Goal: Task Accomplishment & Management: Manage account settings

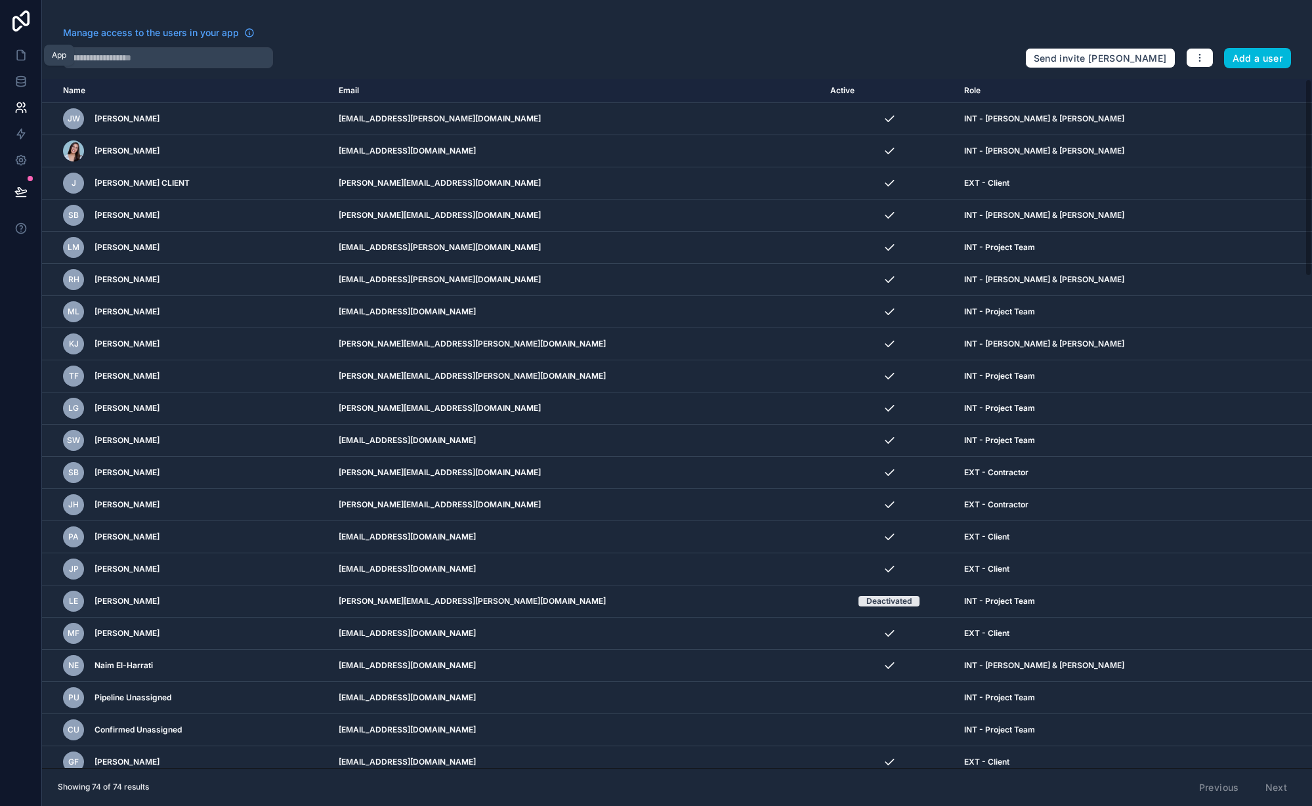
click at [24, 53] on icon at bounding box center [21, 56] width 8 height 10
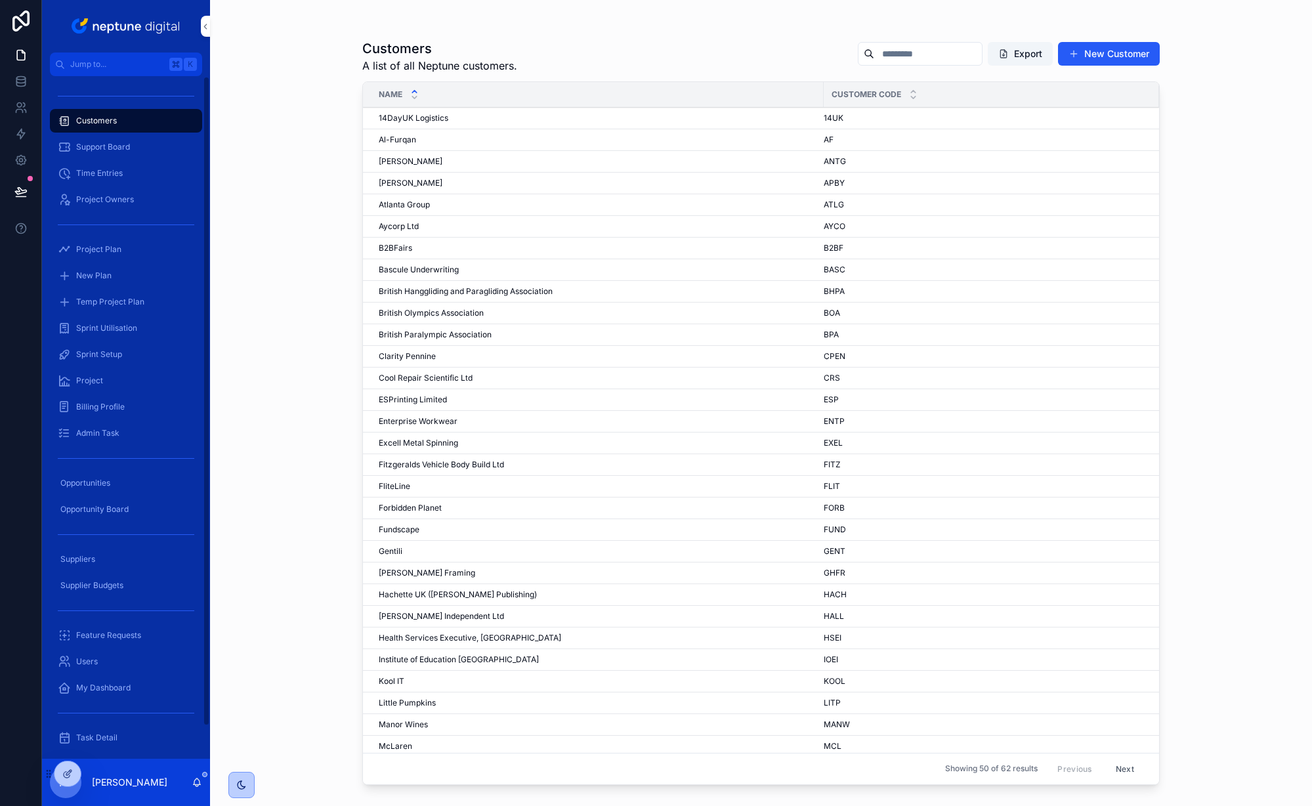
drag, startPoint x: 67, startPoint y: 770, endPoint x: 63, endPoint y: 739, distance: 31.1
click at [63, 739] on div "Jump to... K Customers Support Board Time Entries Project Owners Project Plan N…" at bounding box center [677, 403] width 1270 height 806
click at [68, 771] on icon at bounding box center [67, 774] width 11 height 11
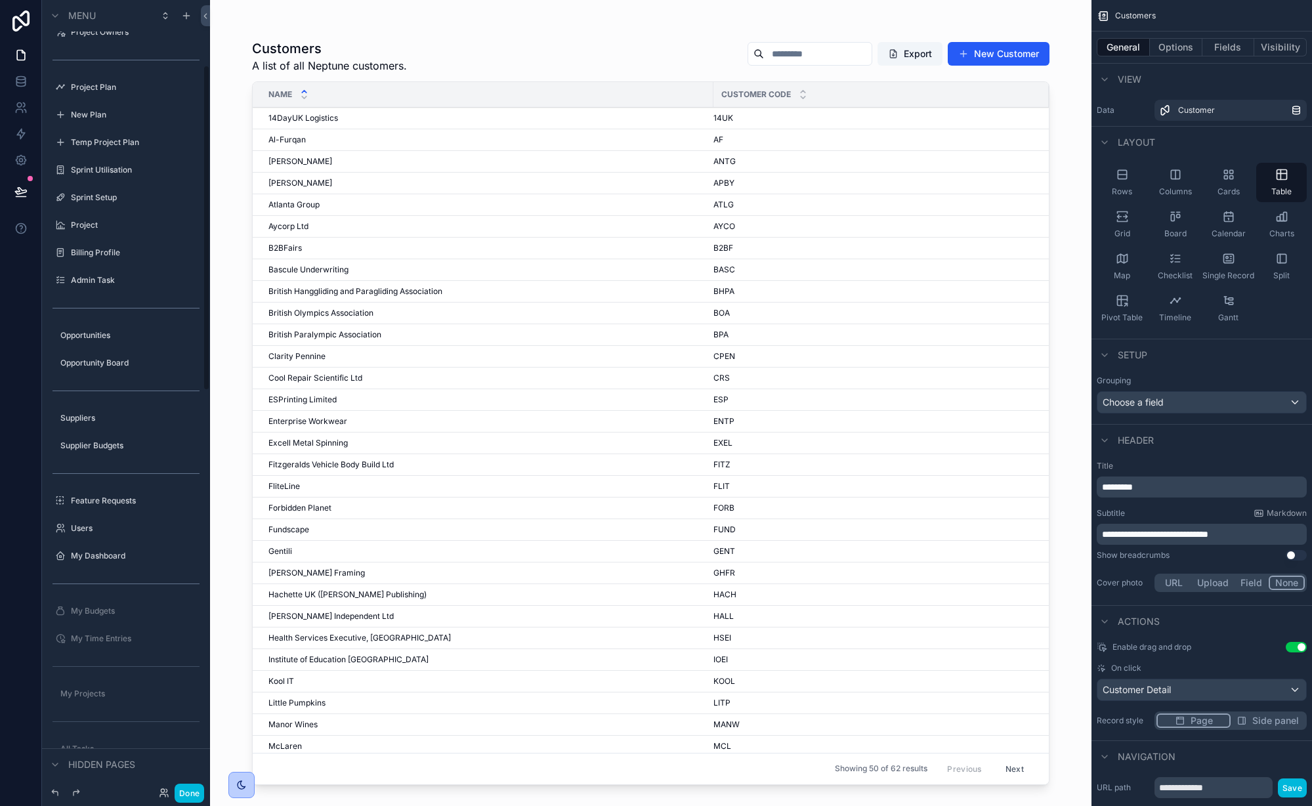
scroll to position [159, 0]
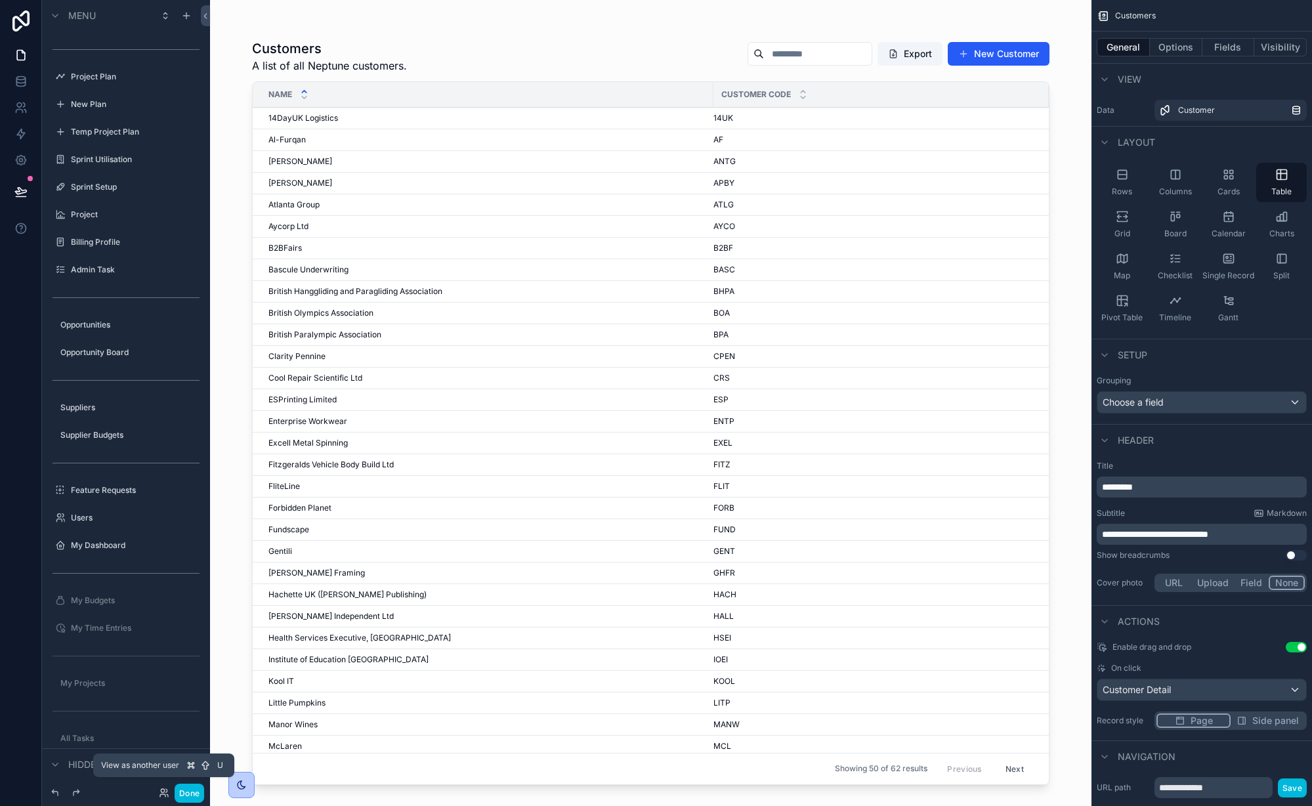
click at [161, 791] on icon at bounding box center [164, 793] width 11 height 11
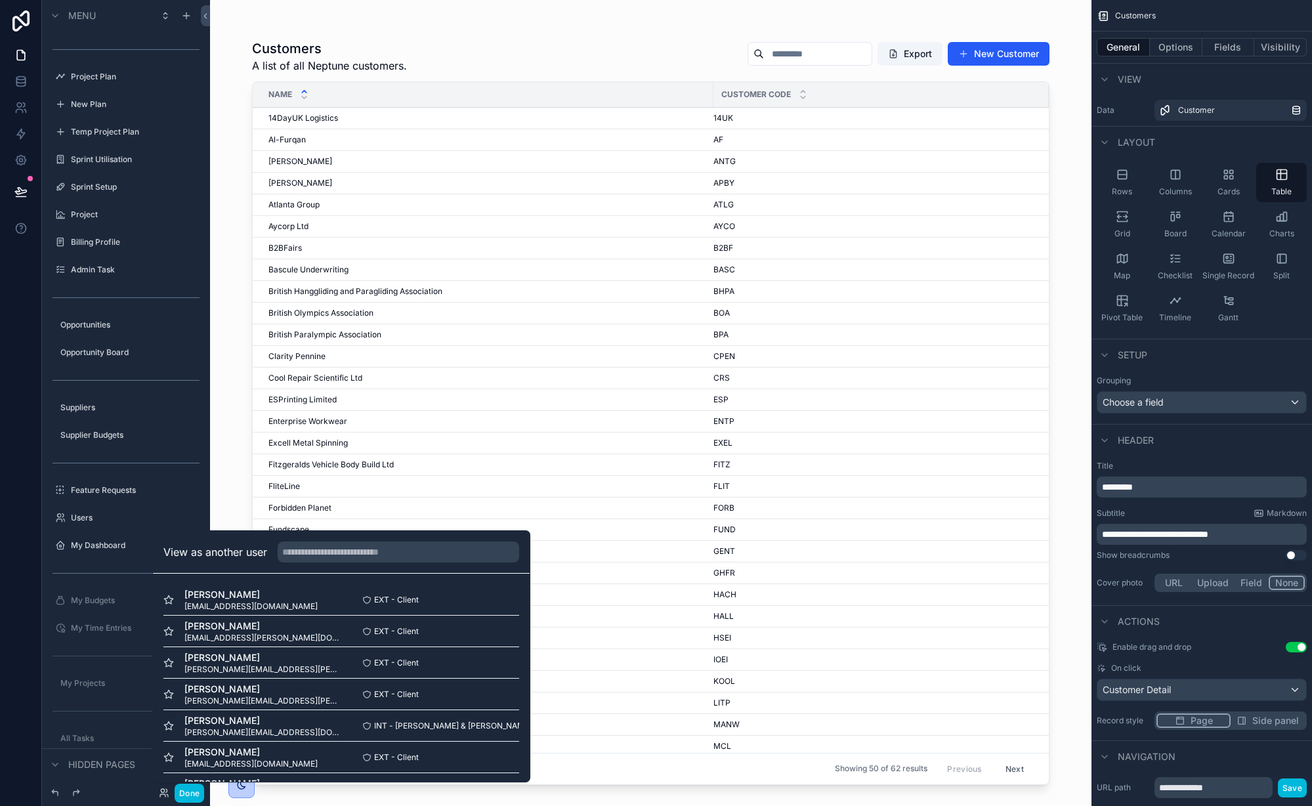
click at [266, 594] on div "Ray Henriette ray@gentili.uk.com" at bounding box center [252, 600] width 178 height 24
click at [0, 0] on button "Select" at bounding box center [0, 0] width 0 height 0
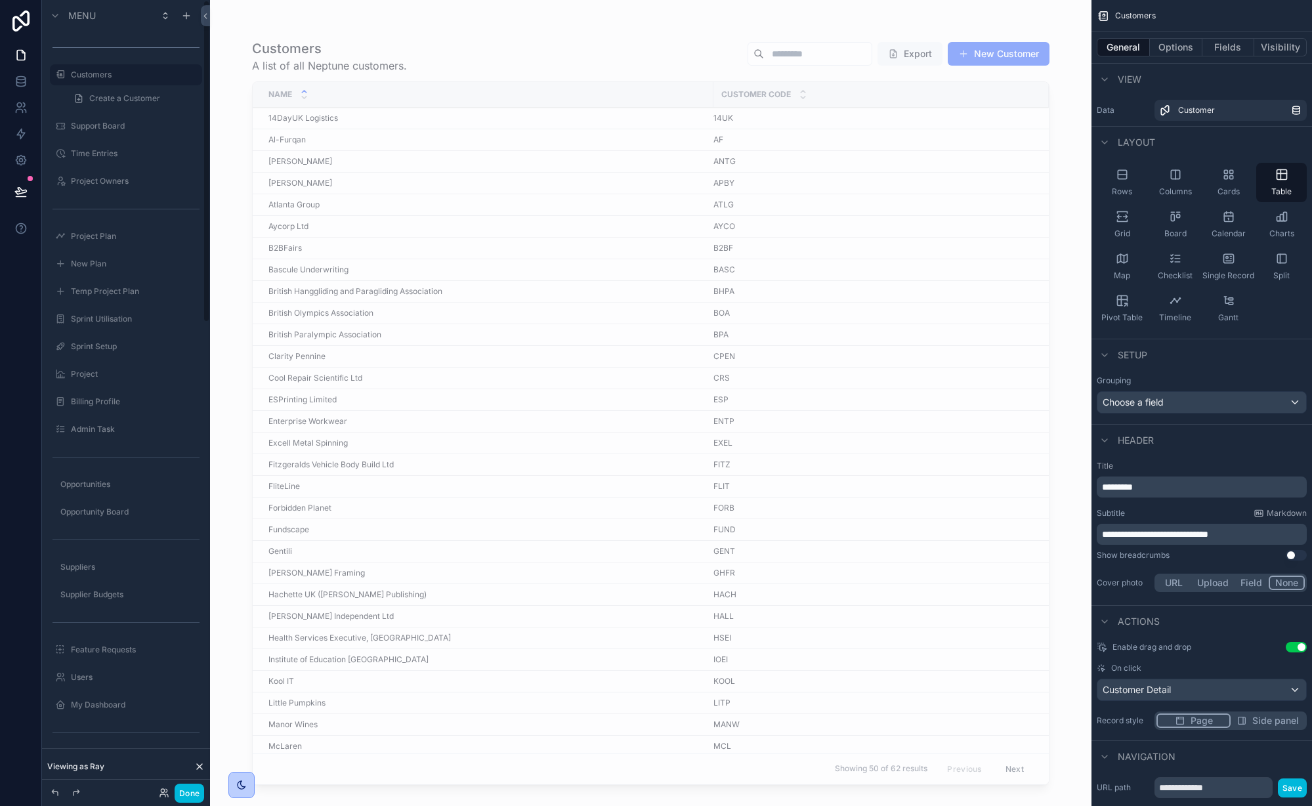
click at [188, 792] on button "Done" at bounding box center [190, 793] width 30 height 19
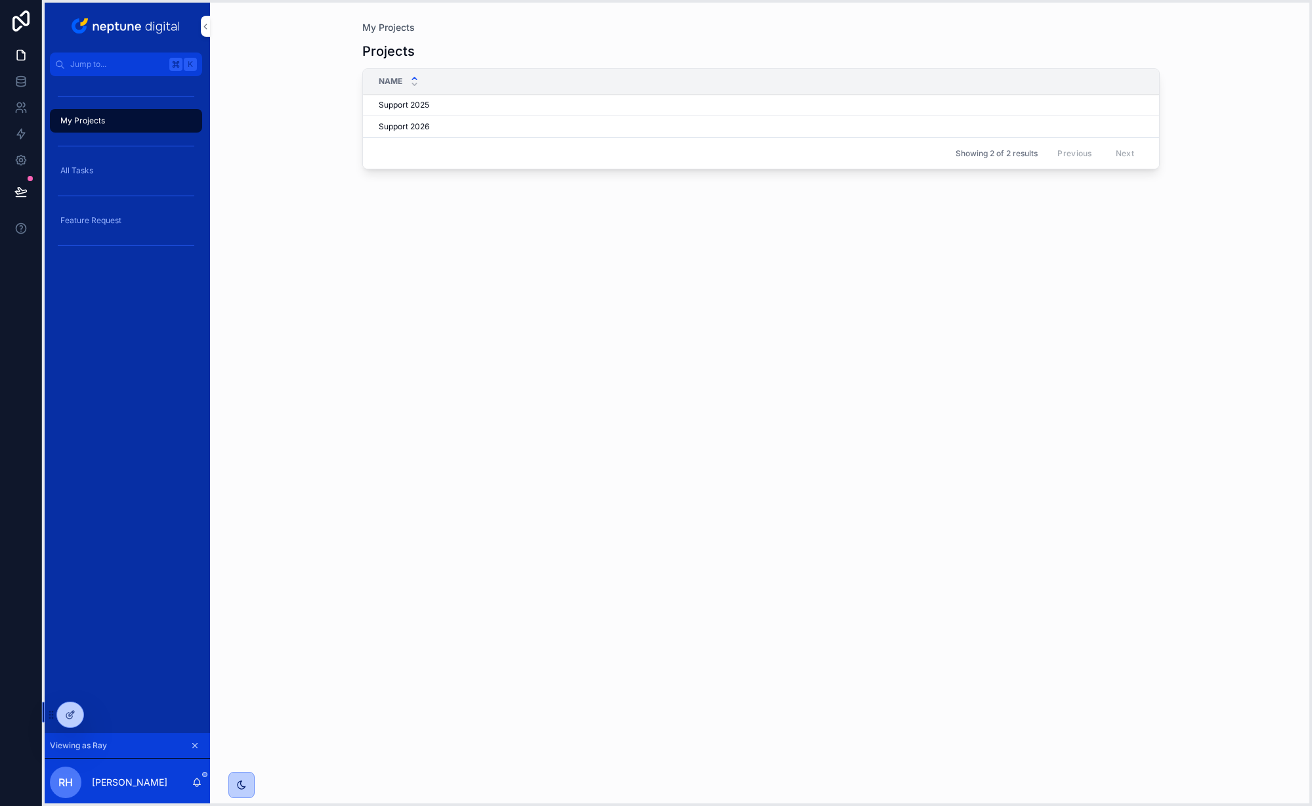
drag, startPoint x: 49, startPoint y: 773, endPoint x: 52, endPoint y: 713, distance: 59.1
click at [52, 713] on icon at bounding box center [51, 715] width 11 height 11
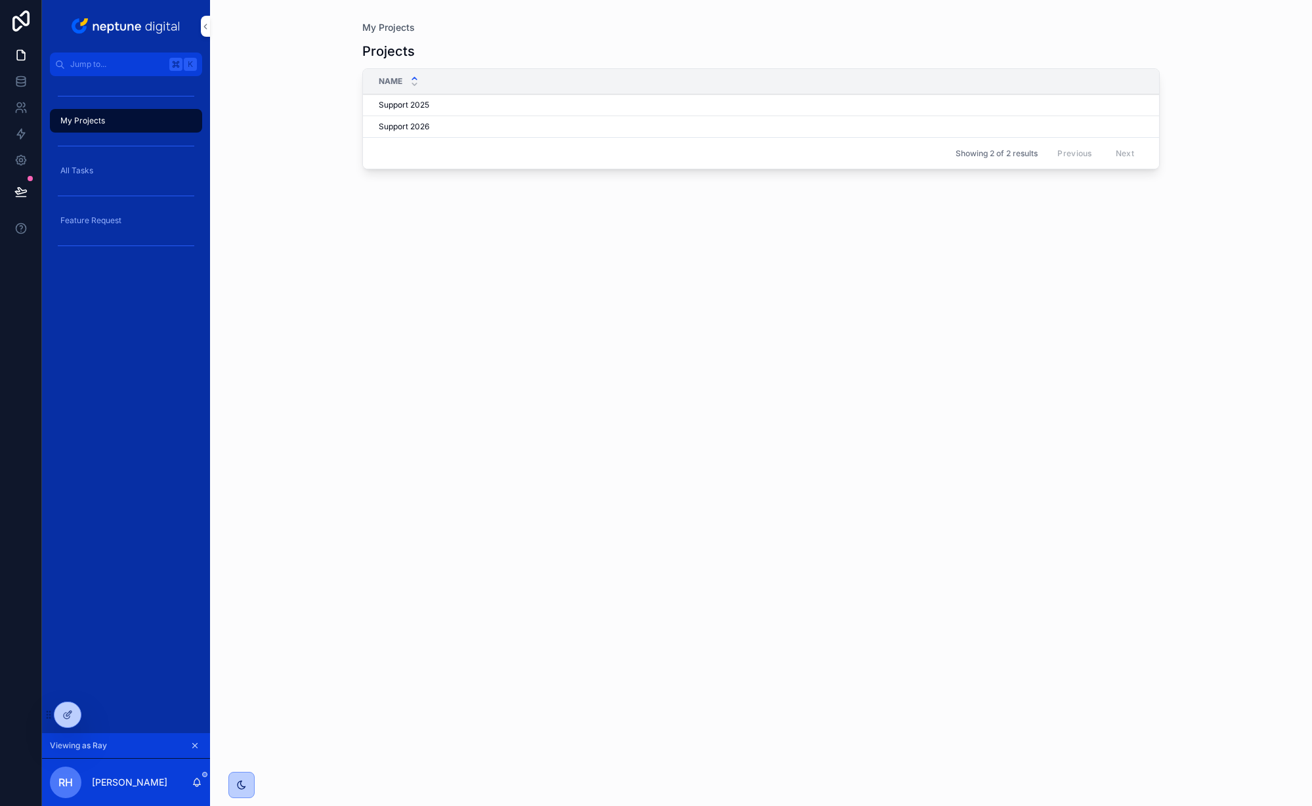
click at [408, 104] on span "Support 2025" at bounding box center [404, 105] width 51 height 11
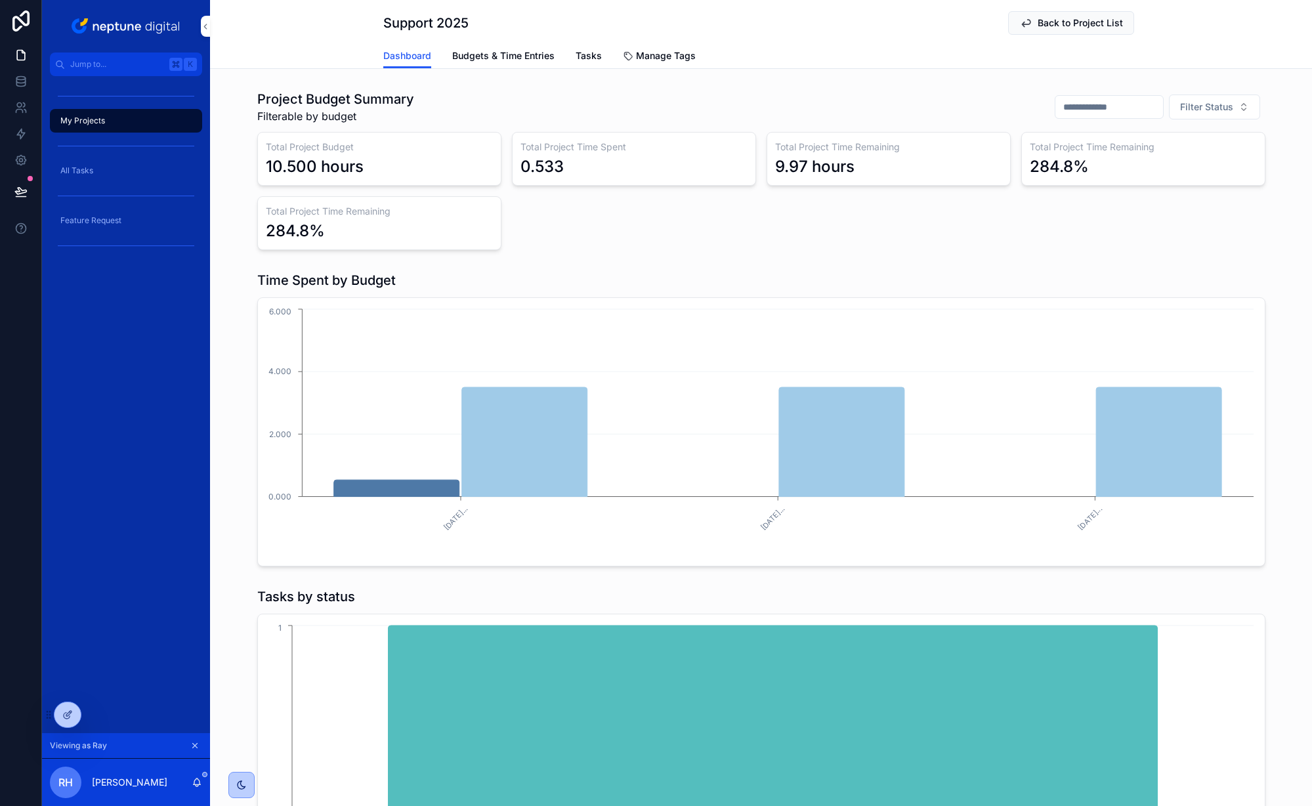
click at [477, 58] on span "Budgets & Time Entries" at bounding box center [503, 55] width 102 height 13
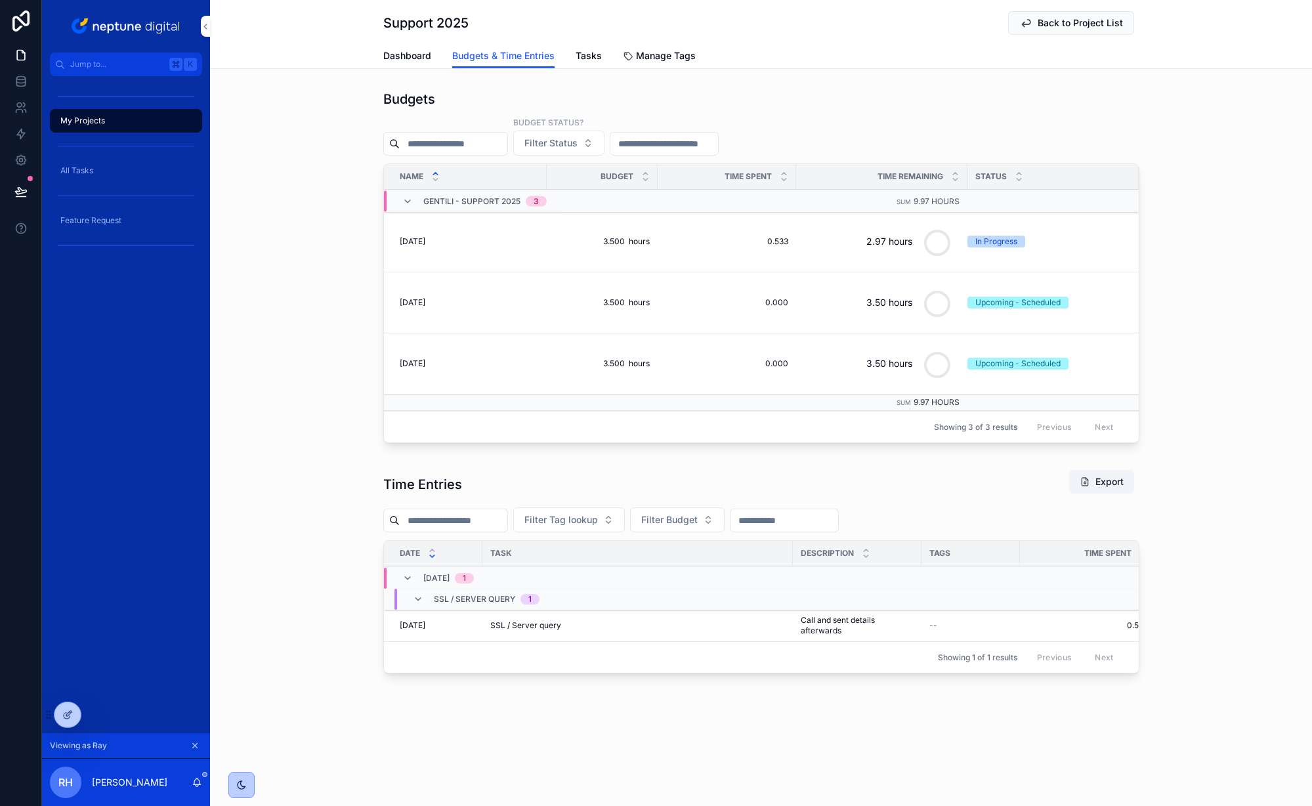
click at [591, 58] on span "Tasks" at bounding box center [589, 55] width 26 height 13
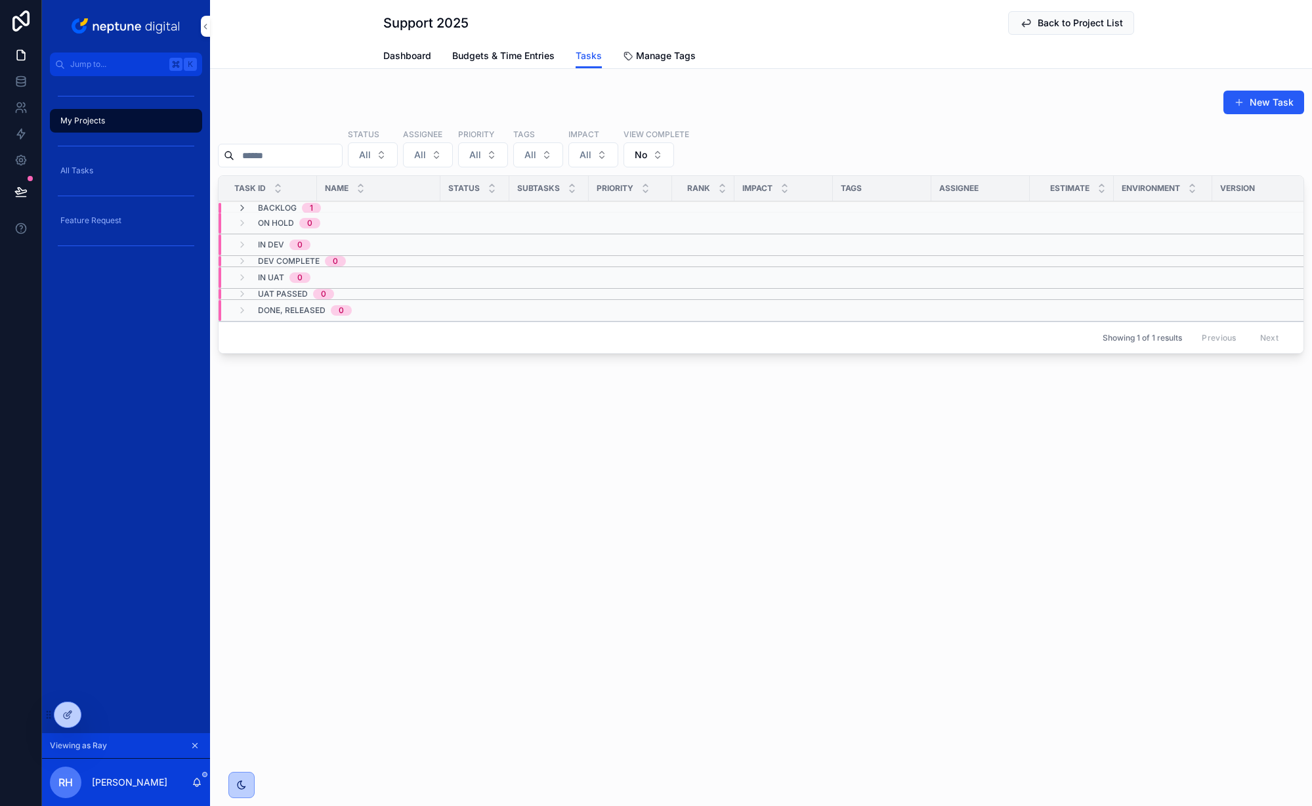
click at [667, 51] on span "Manage Tags" at bounding box center [666, 55] width 60 height 13
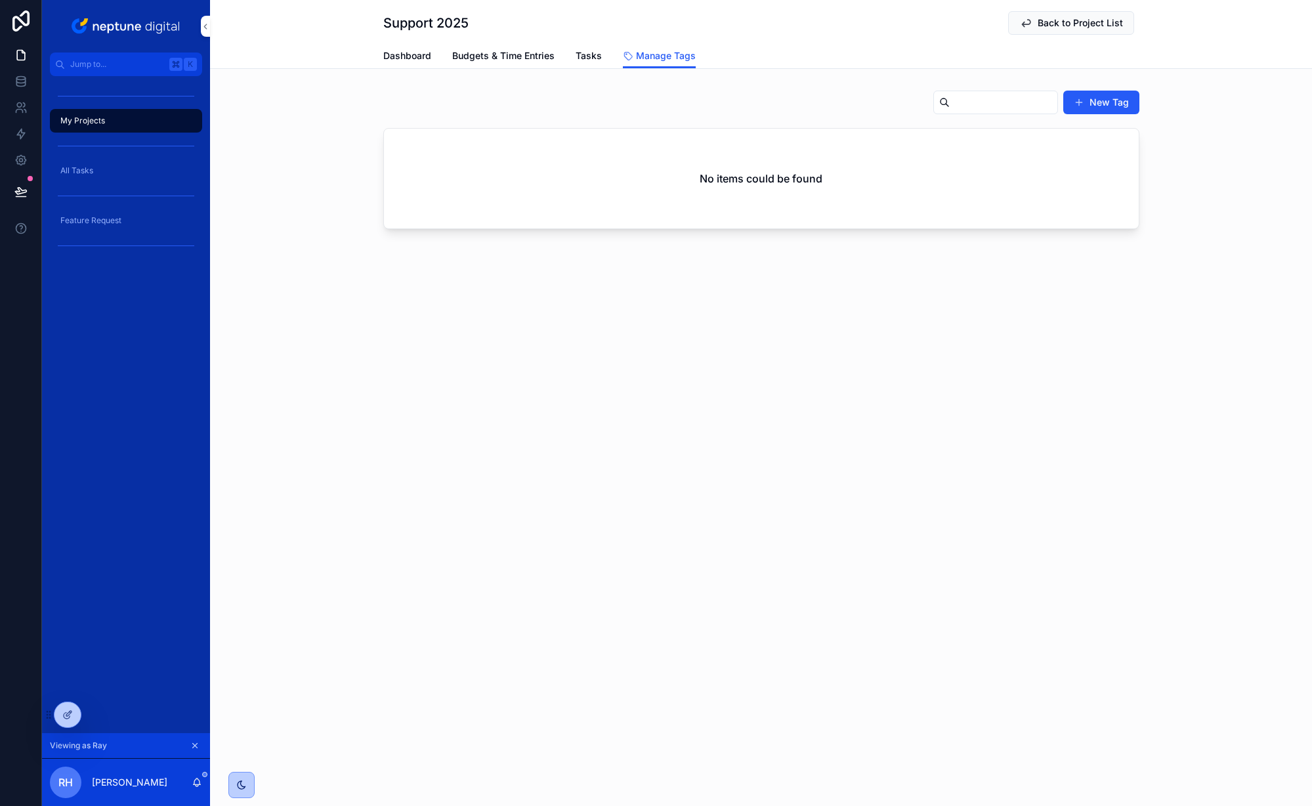
click at [410, 54] on span "Dashboard" at bounding box center [407, 55] width 48 height 13
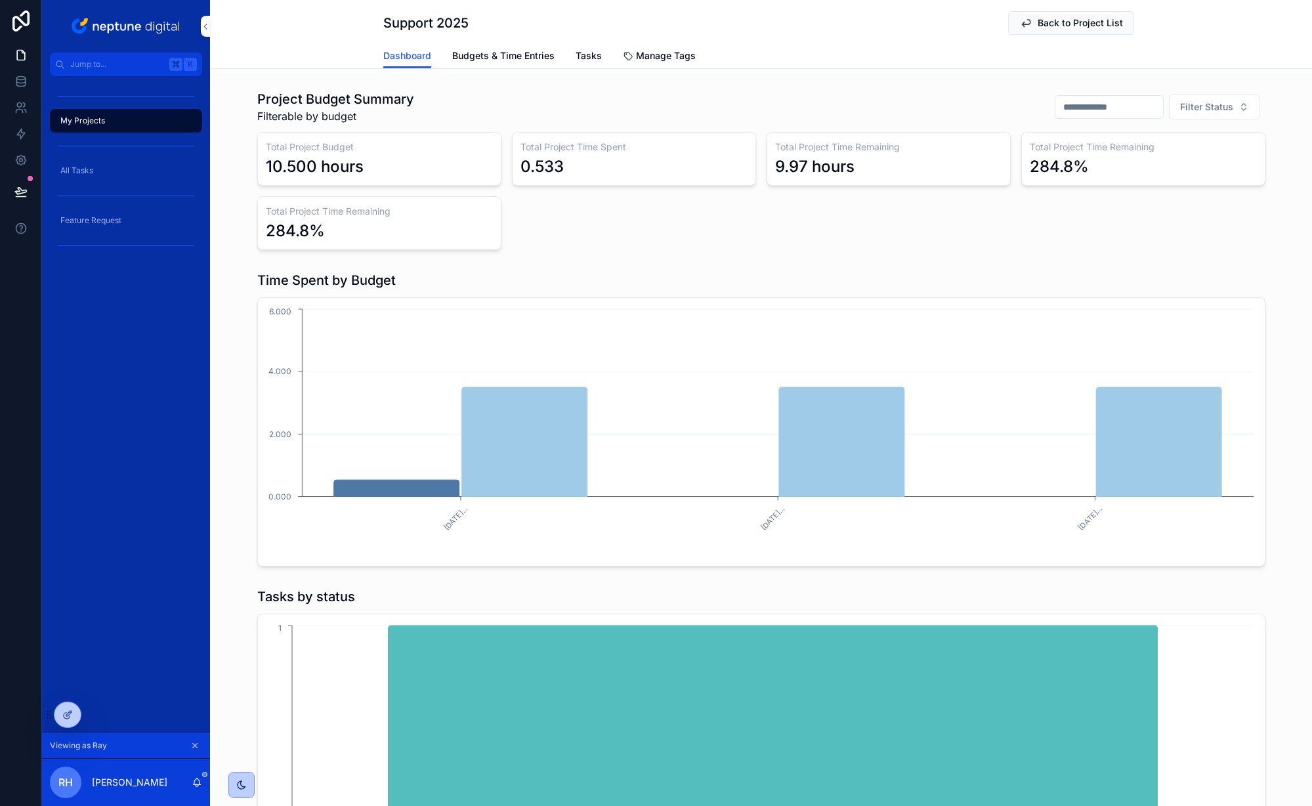
click at [77, 173] on span "All Tasks" at bounding box center [76, 170] width 33 height 11
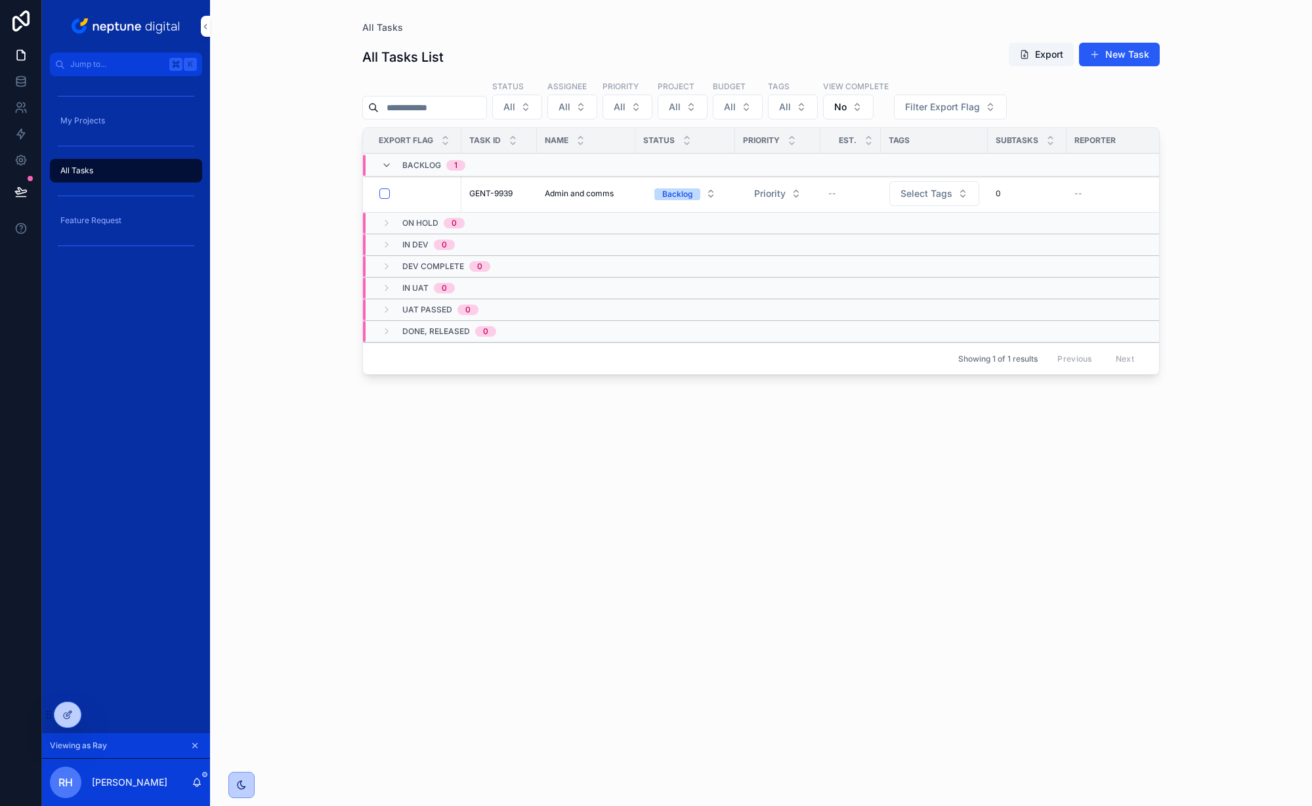
click at [94, 223] on span "Feature Request" at bounding box center [90, 220] width 61 height 11
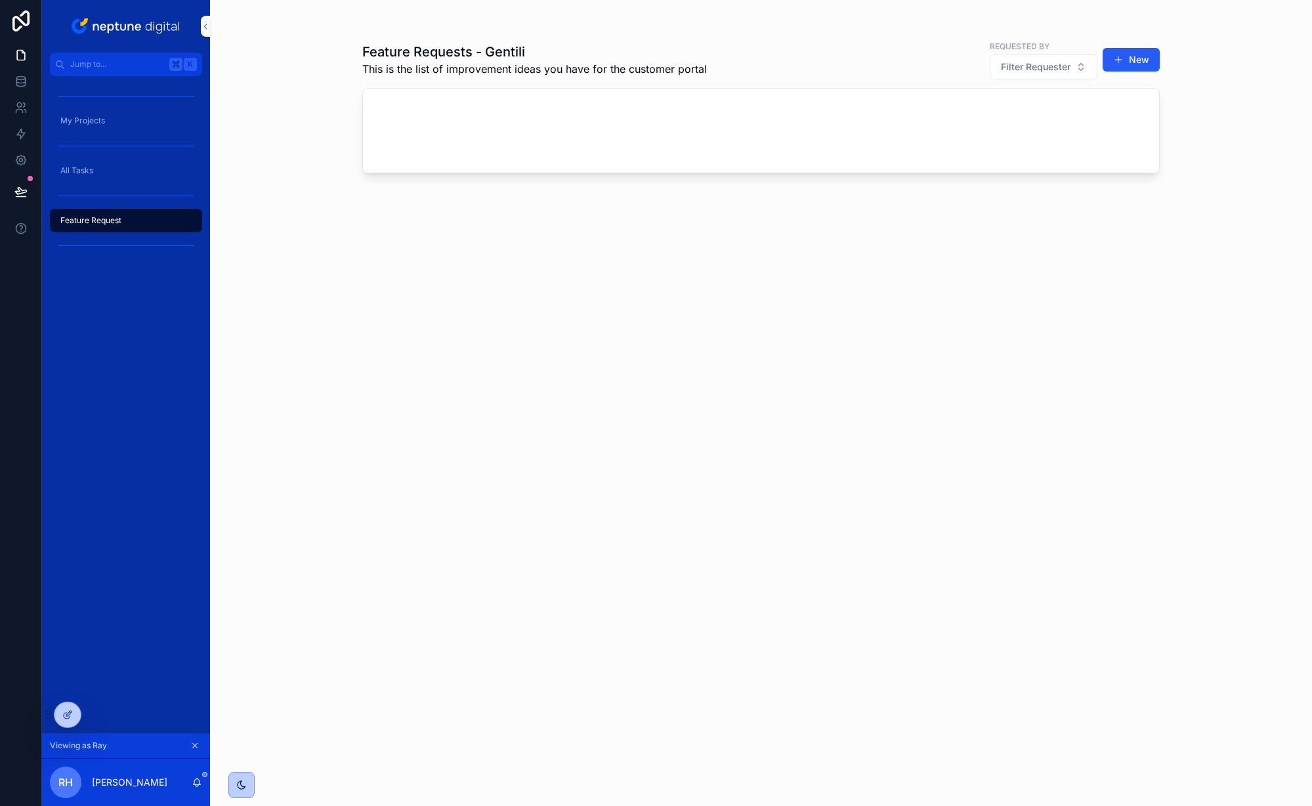
click at [93, 171] on span "All Tasks" at bounding box center [76, 170] width 33 height 11
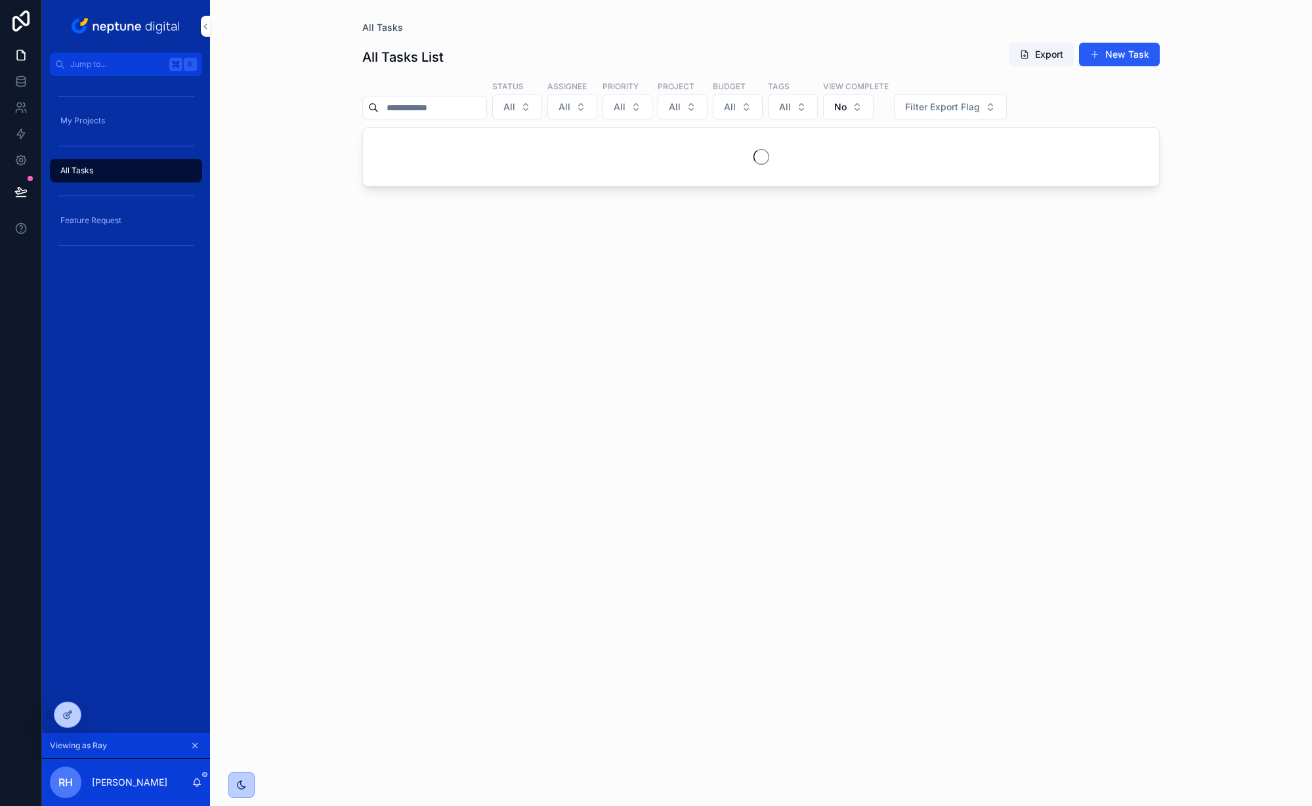
click at [88, 118] on span "My Projects" at bounding box center [82, 121] width 45 height 11
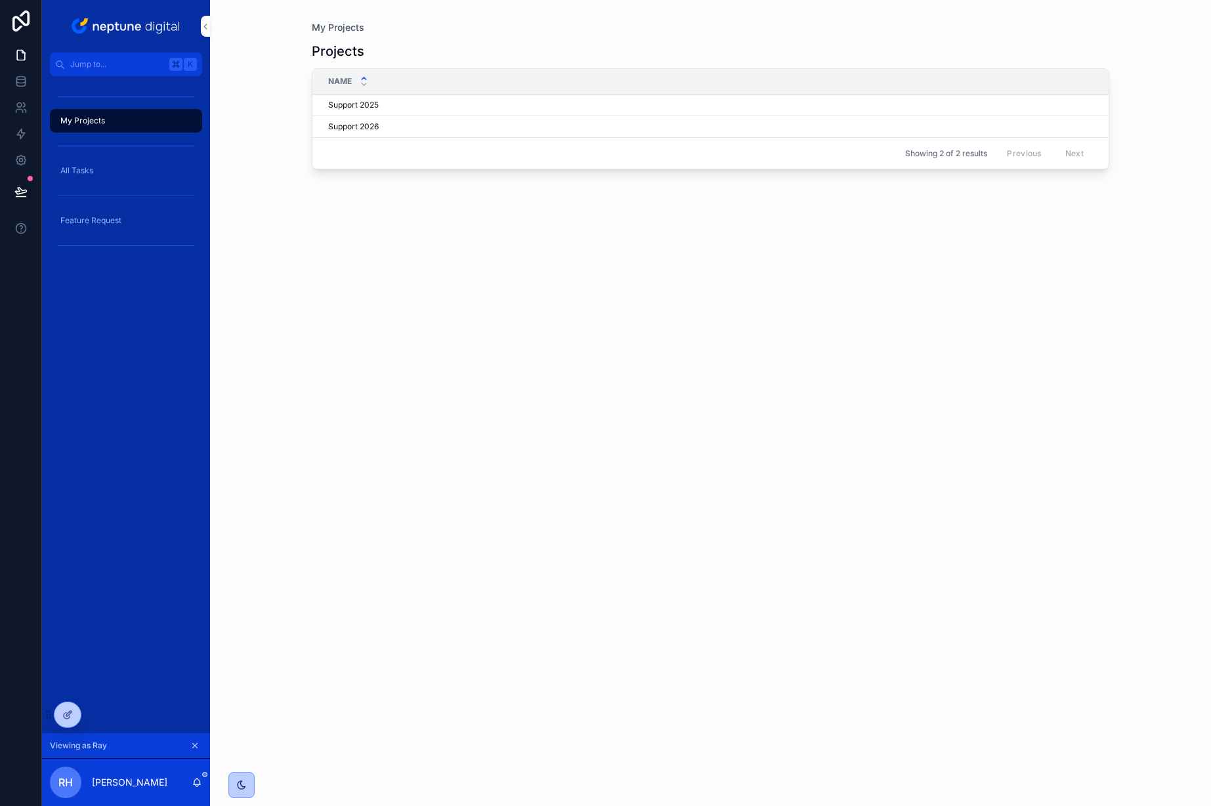
click at [75, 167] on span "All Tasks" at bounding box center [76, 170] width 33 height 11
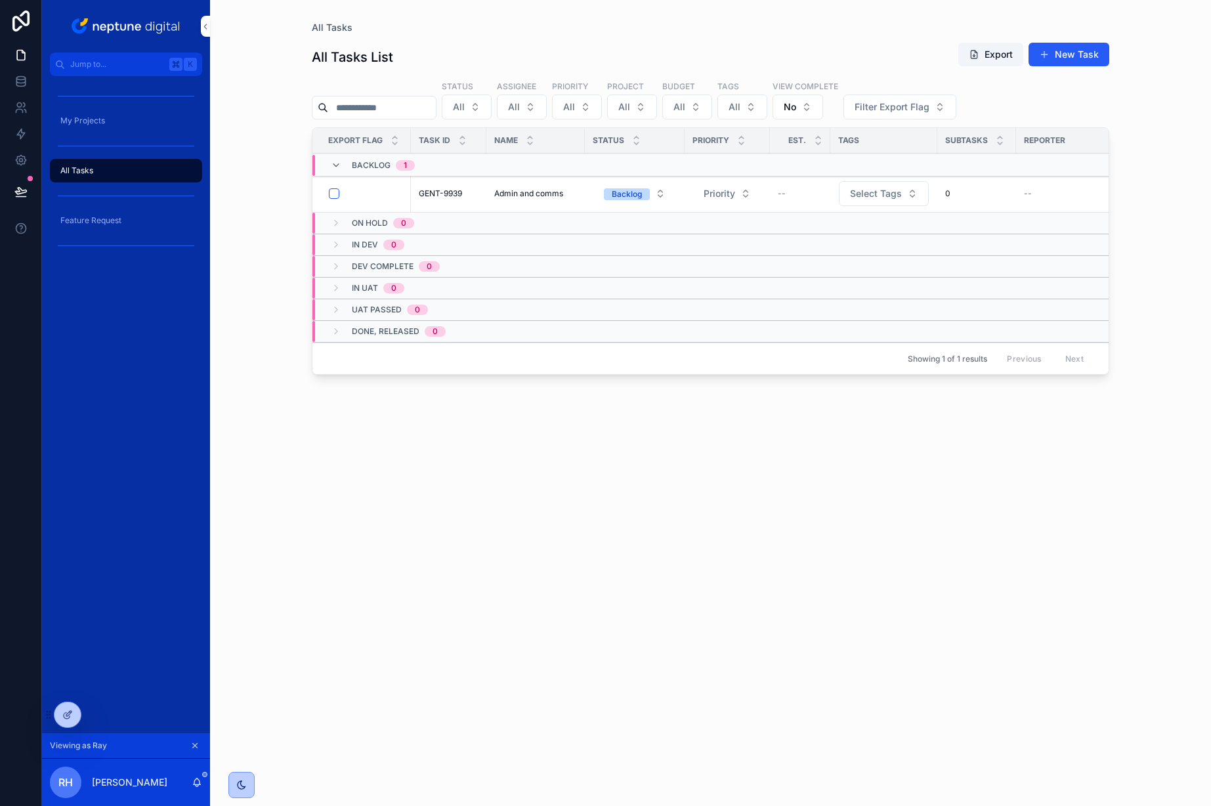
click at [105, 220] on span "Feature Request" at bounding box center [90, 220] width 61 height 11
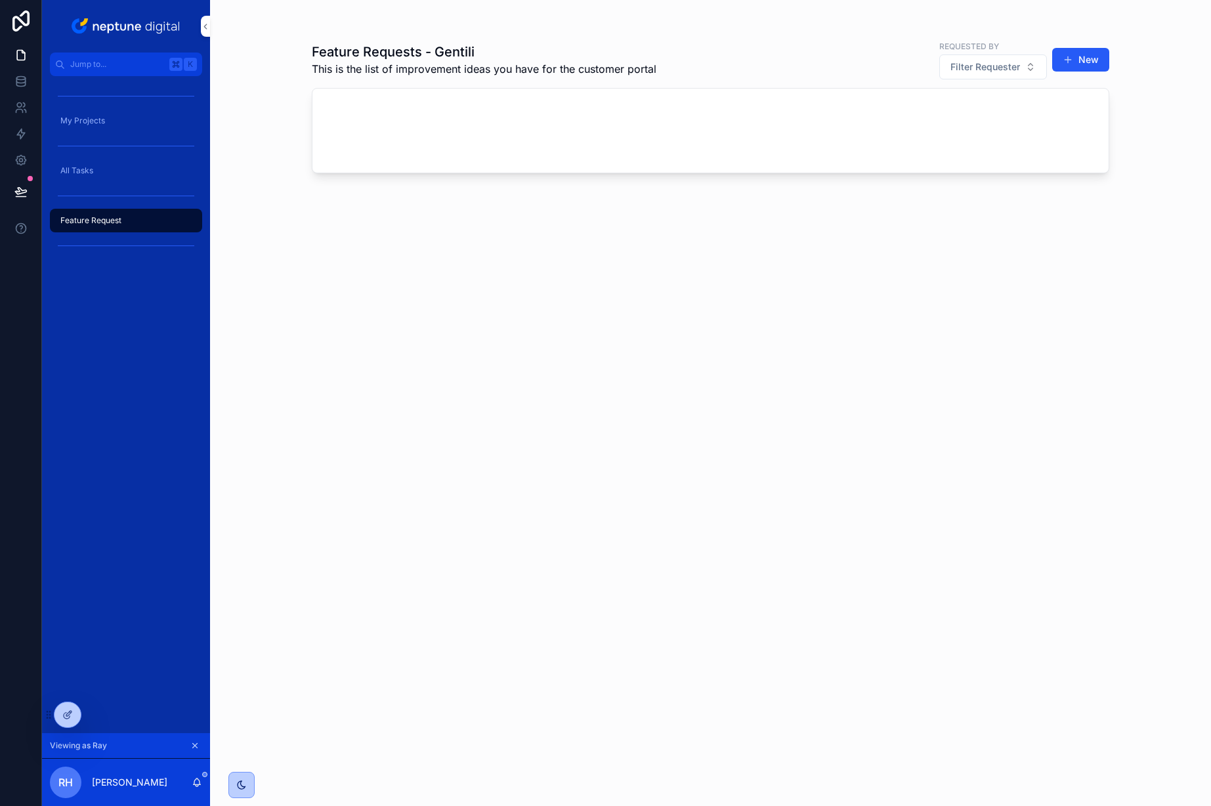
click at [106, 119] on div "My Projects" at bounding box center [126, 120] width 137 height 21
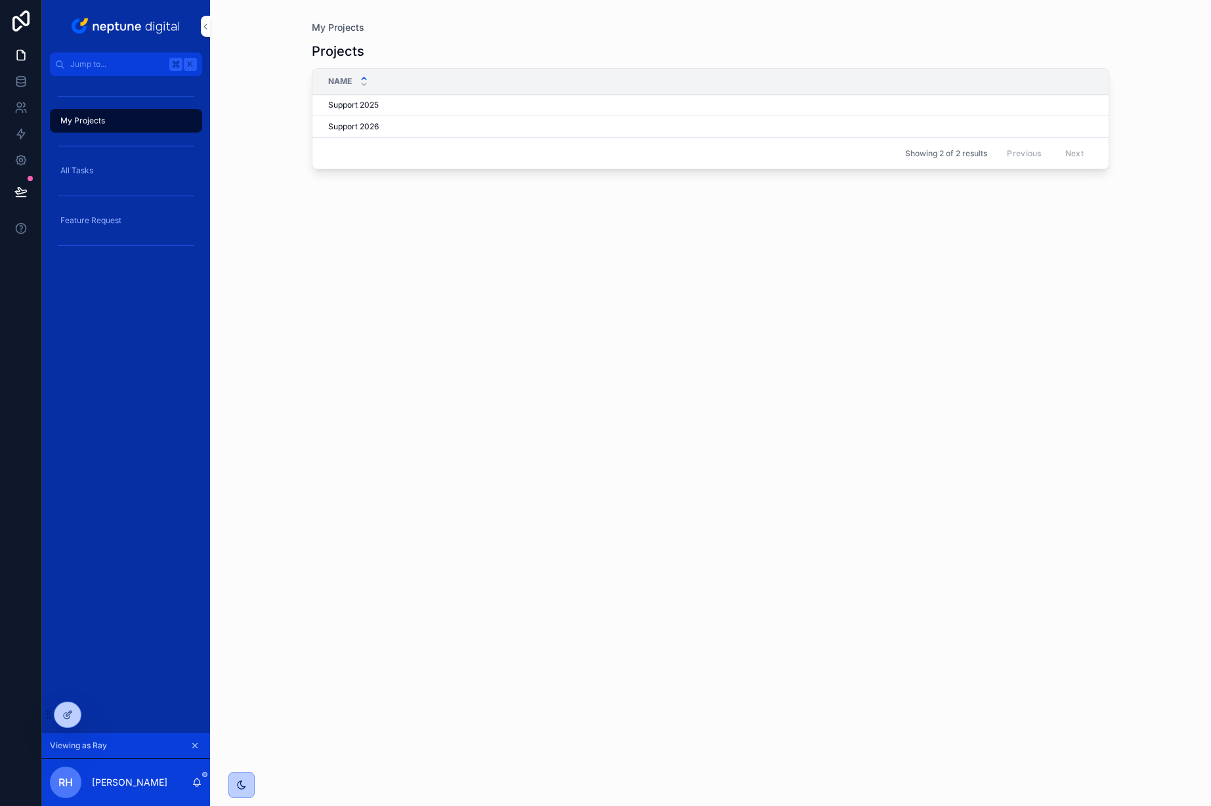
click at [368, 104] on span "Support 2025" at bounding box center [353, 105] width 51 height 11
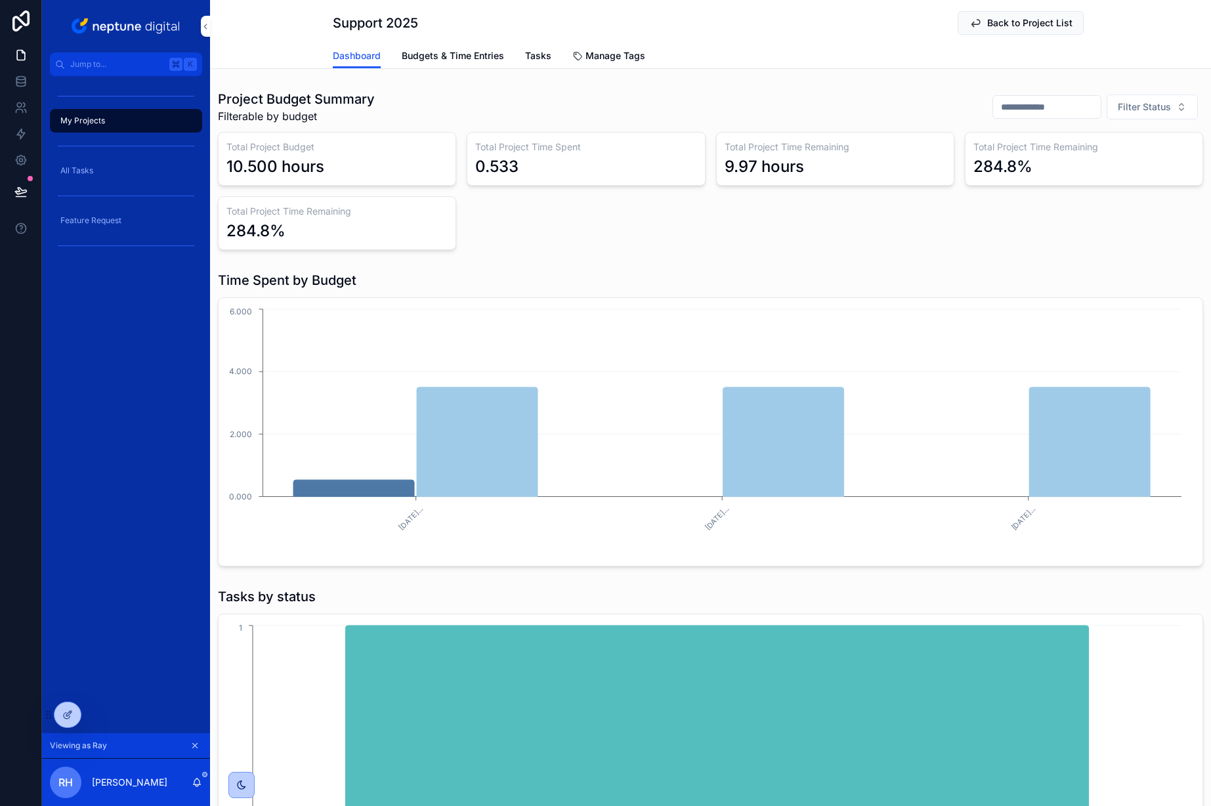
click at [461, 54] on span "Budgets & Time Entries" at bounding box center [453, 55] width 102 height 13
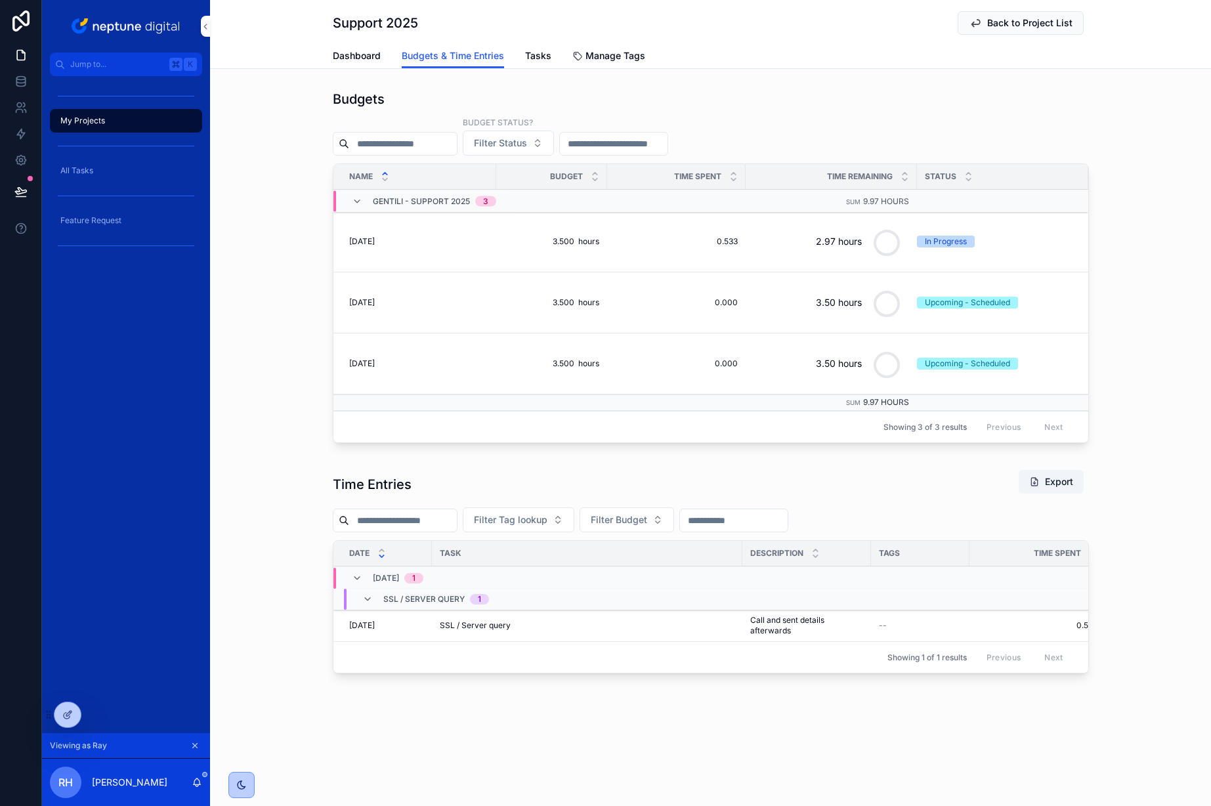
click at [533, 51] on span "Tasks" at bounding box center [538, 55] width 26 height 13
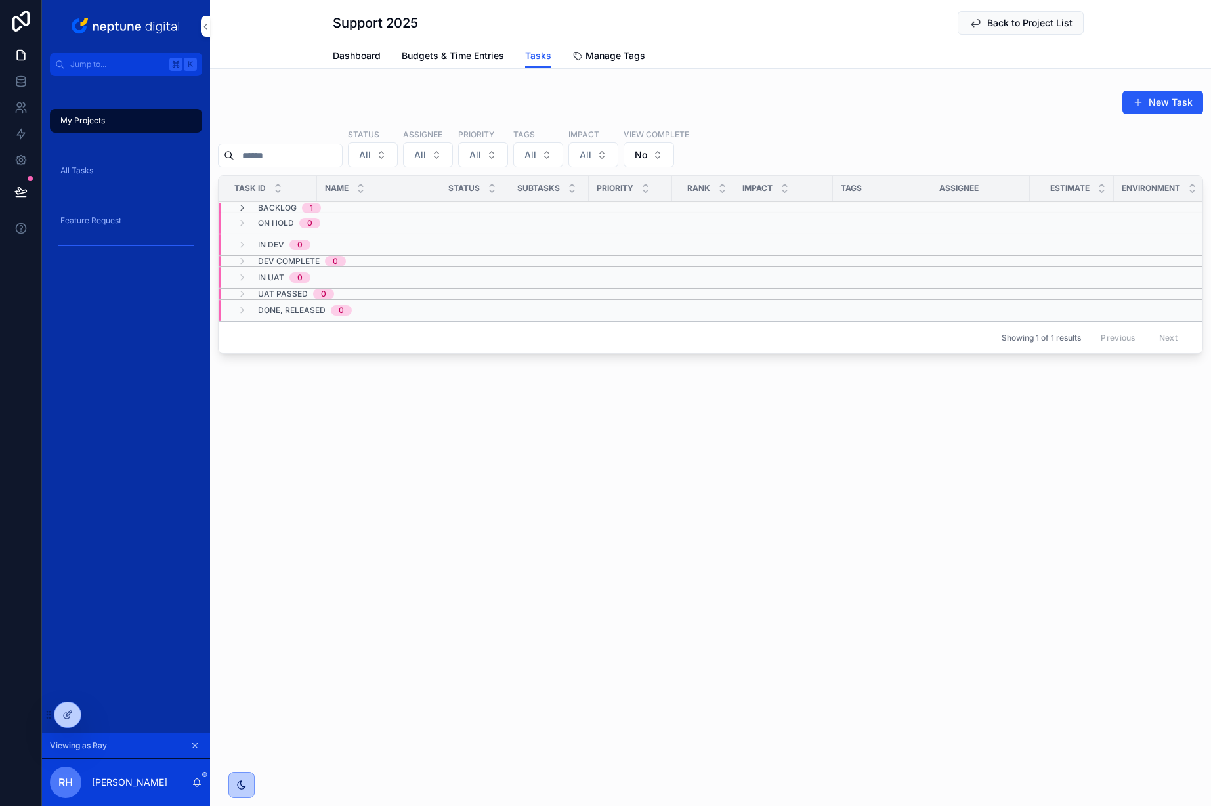
click at [614, 60] on span "Manage Tags" at bounding box center [615, 55] width 60 height 13
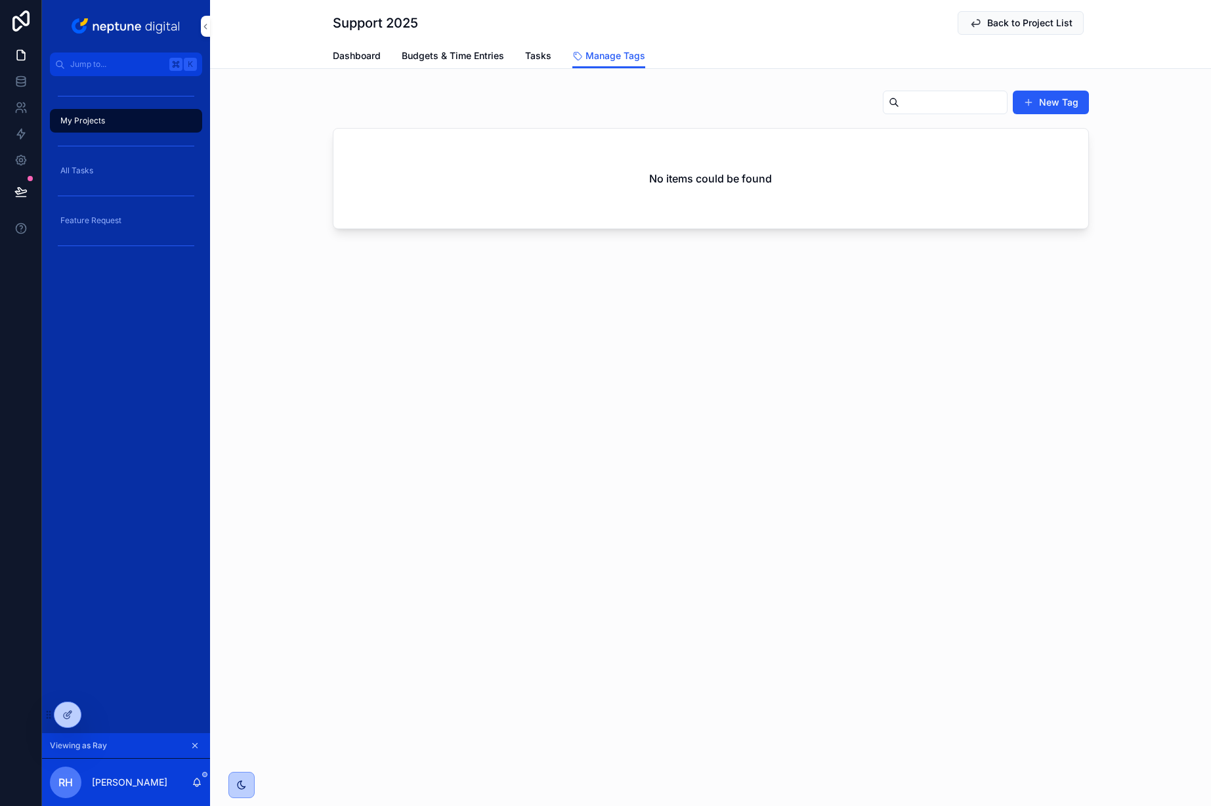
click at [360, 58] on span "Dashboard" at bounding box center [357, 55] width 48 height 13
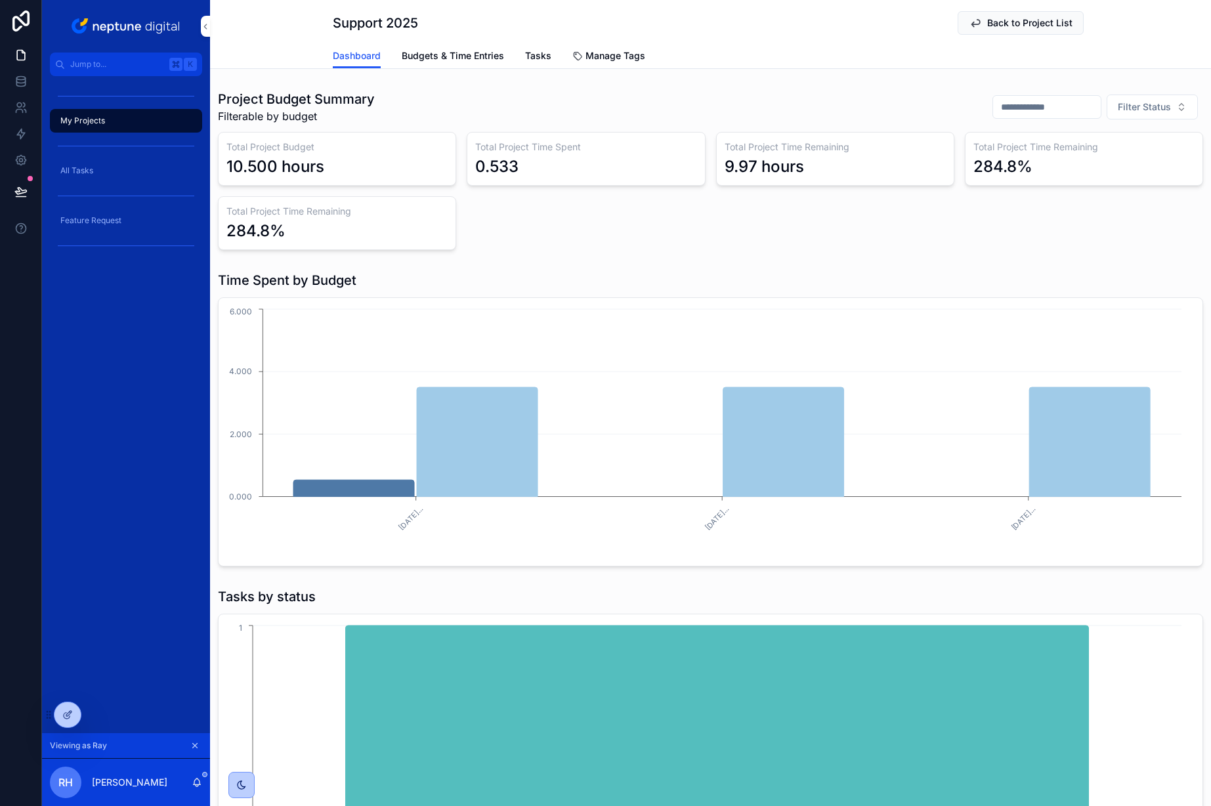
click at [431, 54] on span "Budgets & Time Entries" at bounding box center [453, 55] width 102 height 13
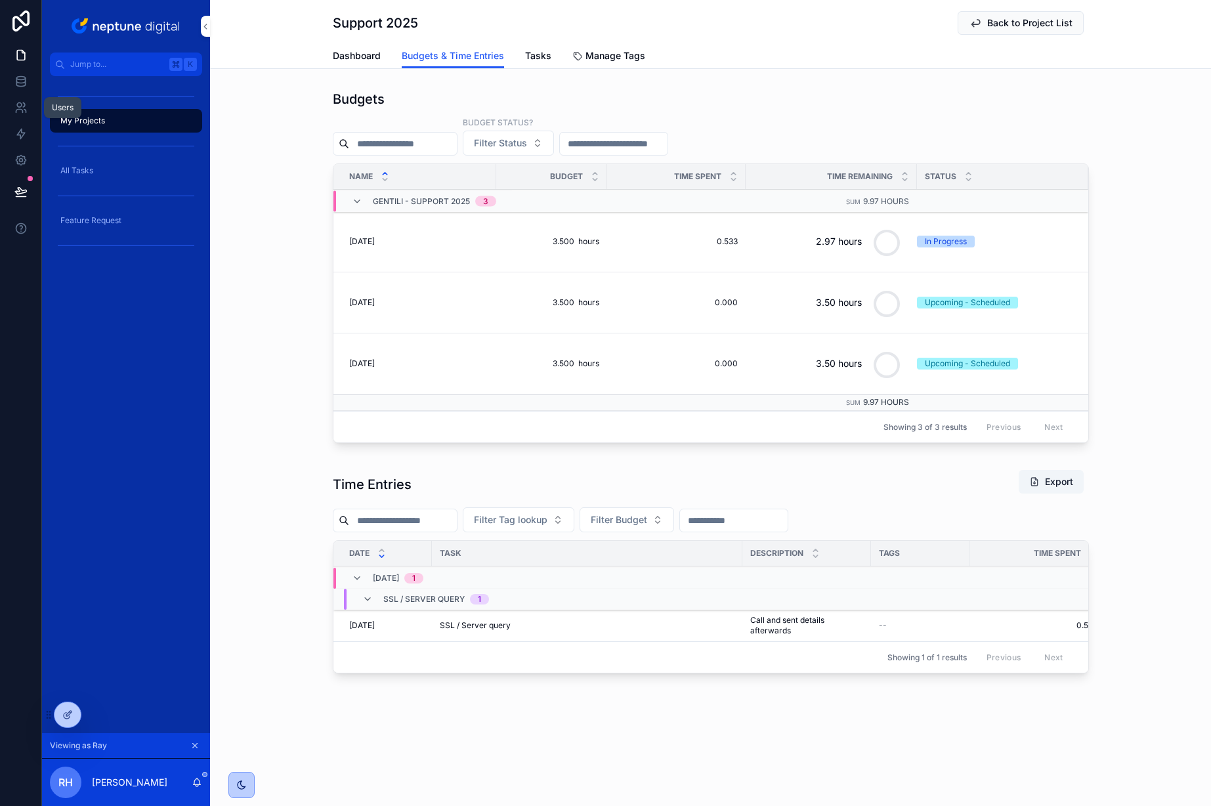
click at [22, 110] on icon at bounding box center [19, 111] width 7 height 3
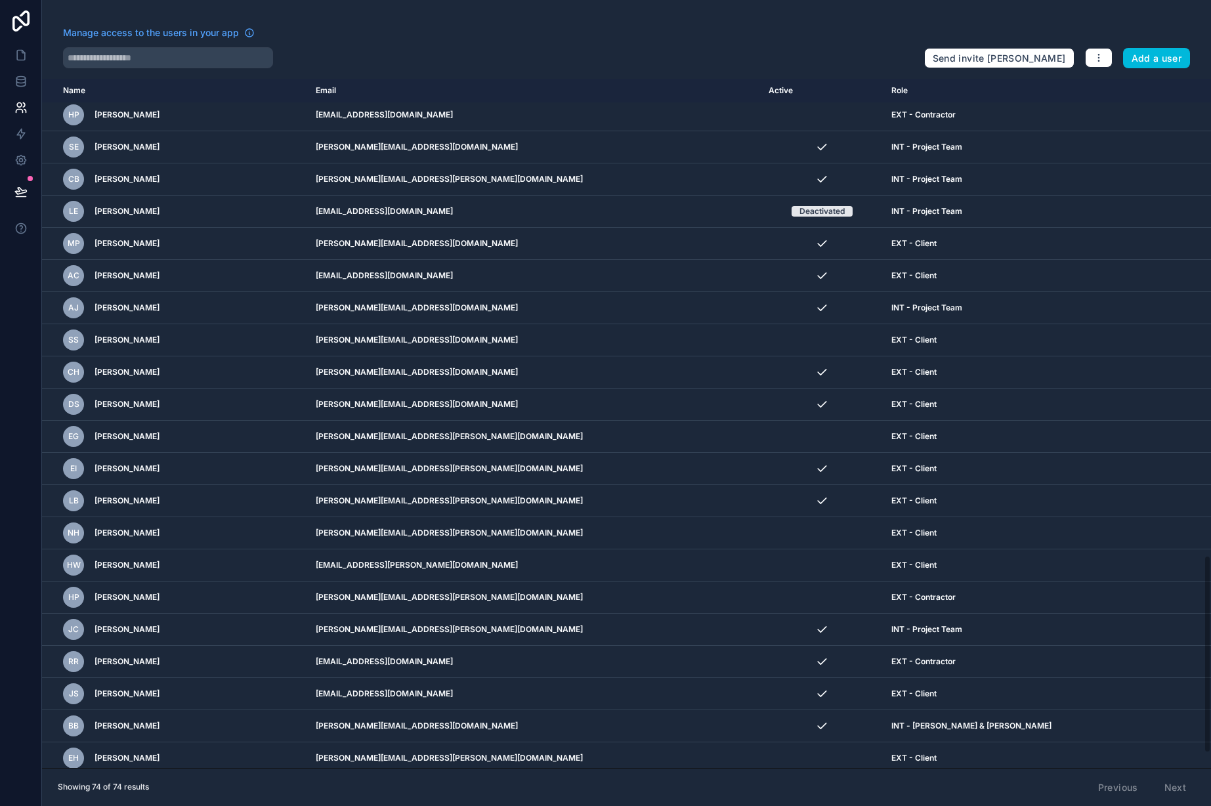
scroll to position [1714, 0]
